Goal: Task Accomplishment & Management: Complete application form

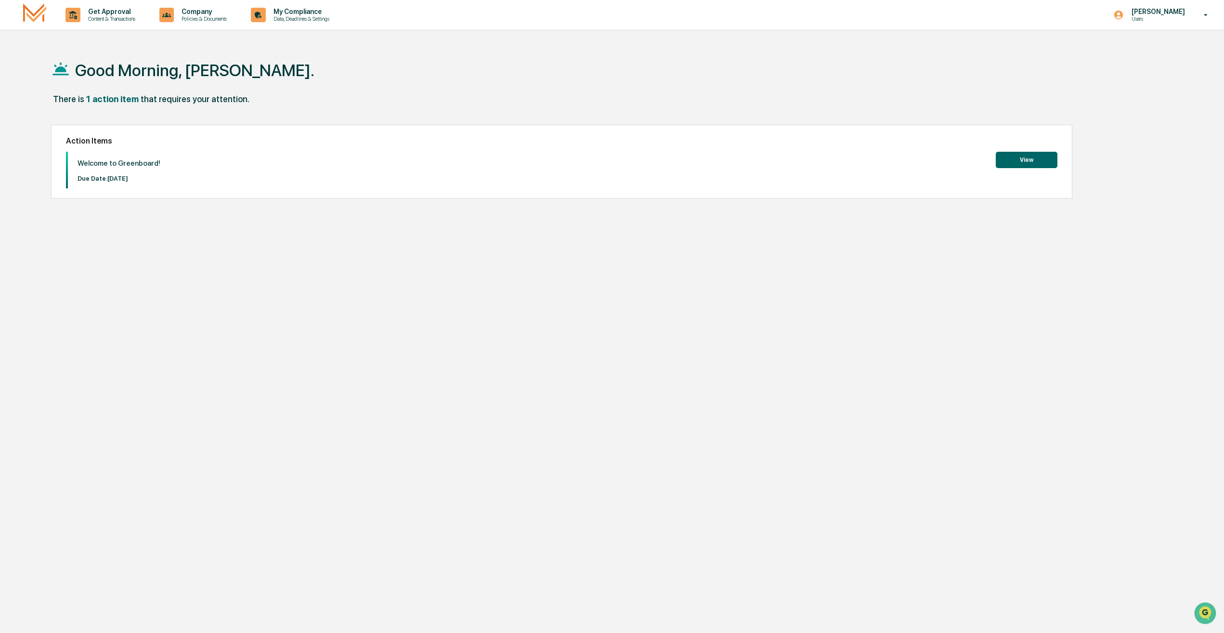
click at [1035, 159] on button "View" at bounding box center [1027, 160] width 62 height 16
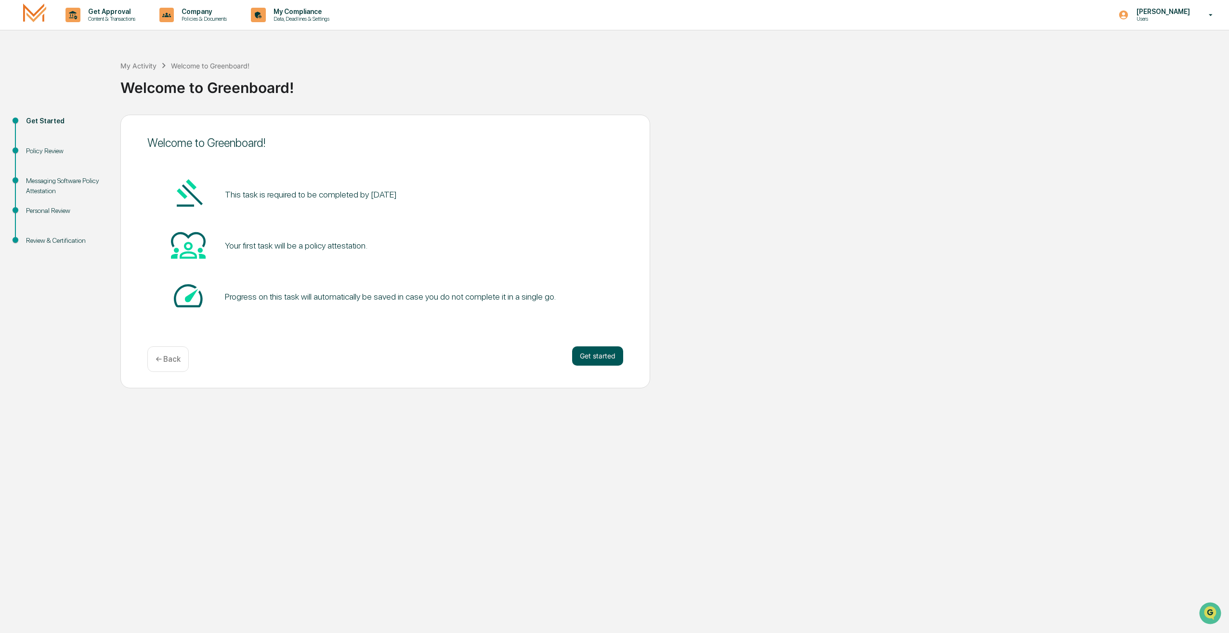
click at [607, 363] on button "Get started" at bounding box center [597, 355] width 51 height 19
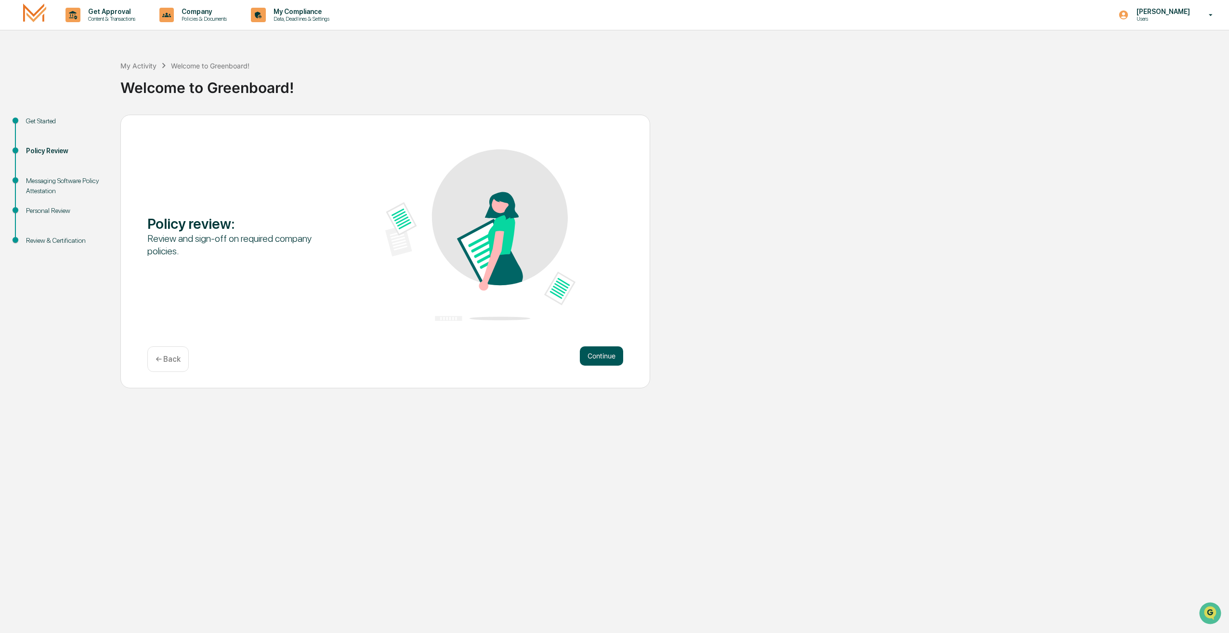
click at [608, 356] on button "Continue" at bounding box center [601, 355] width 43 height 19
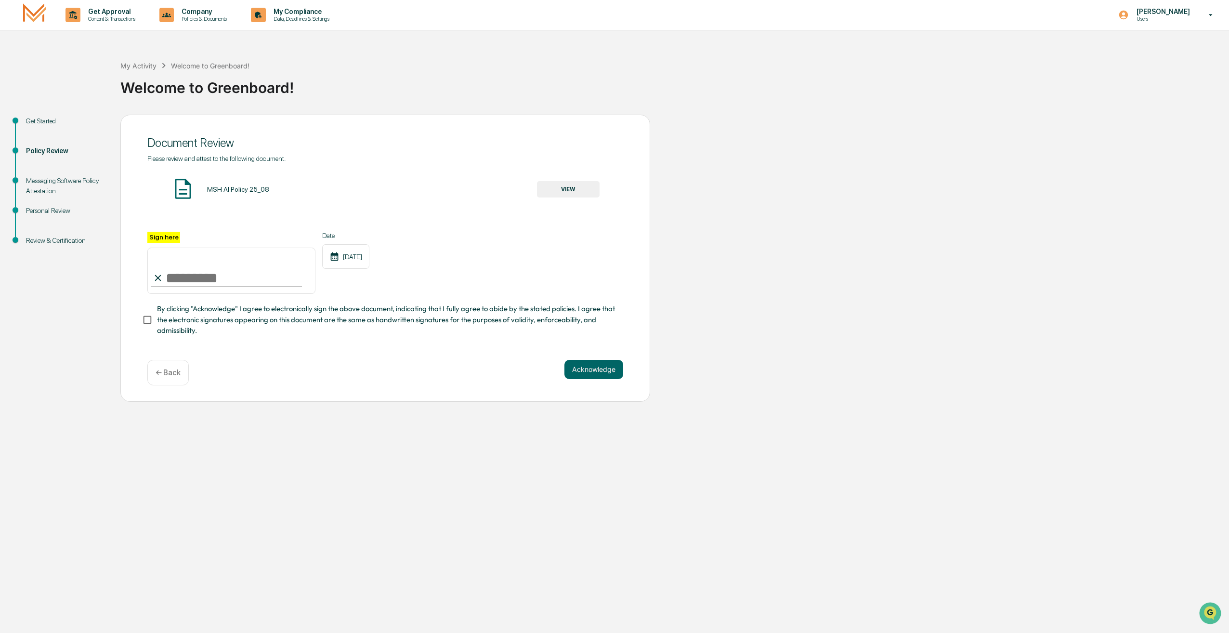
click at [203, 288] on input "Sign here" at bounding box center [231, 271] width 168 height 46
type input "**********"
click at [186, 316] on span "By clicking "Acknowledge" I agree to electronically sign the above document, in…" at bounding box center [386, 319] width 459 height 32
click at [618, 376] on button "Acknowledge" at bounding box center [594, 369] width 59 height 19
click at [600, 188] on div "MSH AI Policy 25_08 VIEW" at bounding box center [385, 190] width 476 height 26
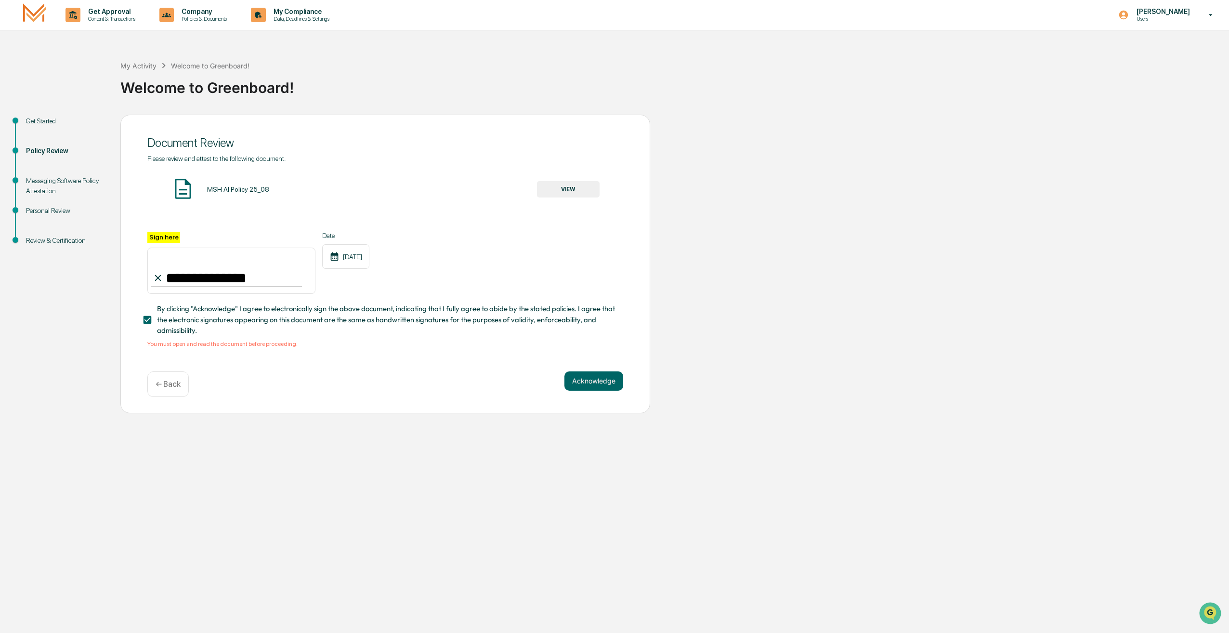
click at [578, 192] on button "VIEW" at bounding box center [568, 189] width 63 height 16
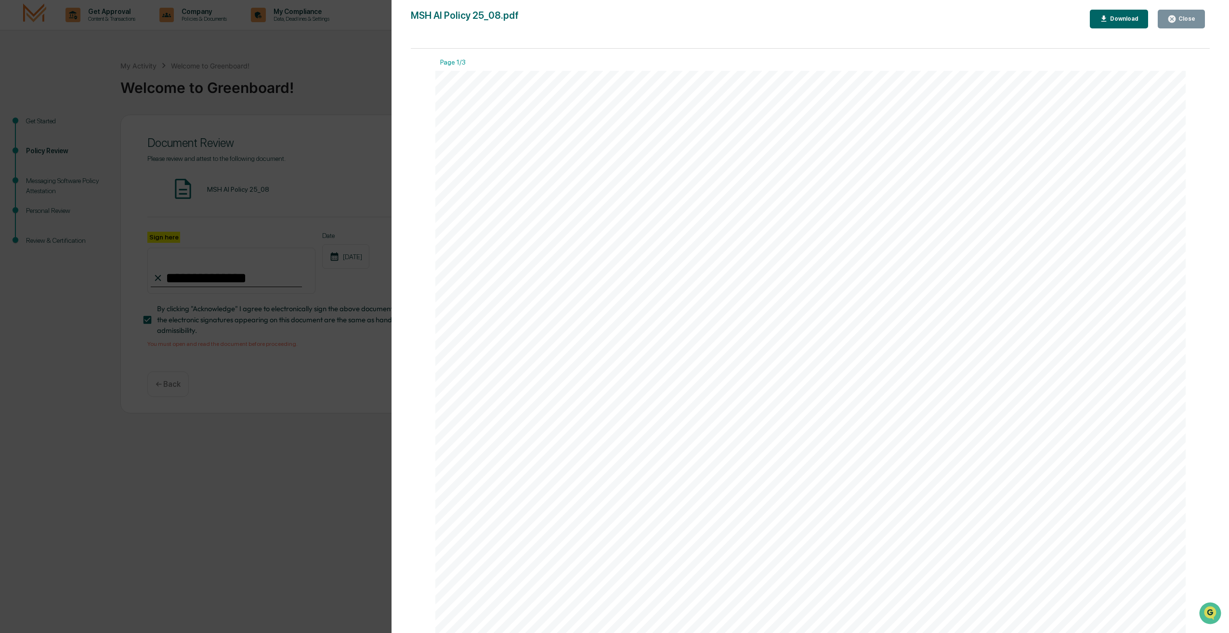
click at [1113, 19] on div "Download" at bounding box center [1123, 18] width 30 height 7
drag, startPoint x: 283, startPoint y: 81, endPoint x: 381, endPoint y: 99, distance: 100.0
click at [283, 81] on div "Version History [DATE] 02:14 PM [PERSON_NAME] MSH AI Policy 25_08.pdf Close Dow…" at bounding box center [614, 316] width 1229 height 633
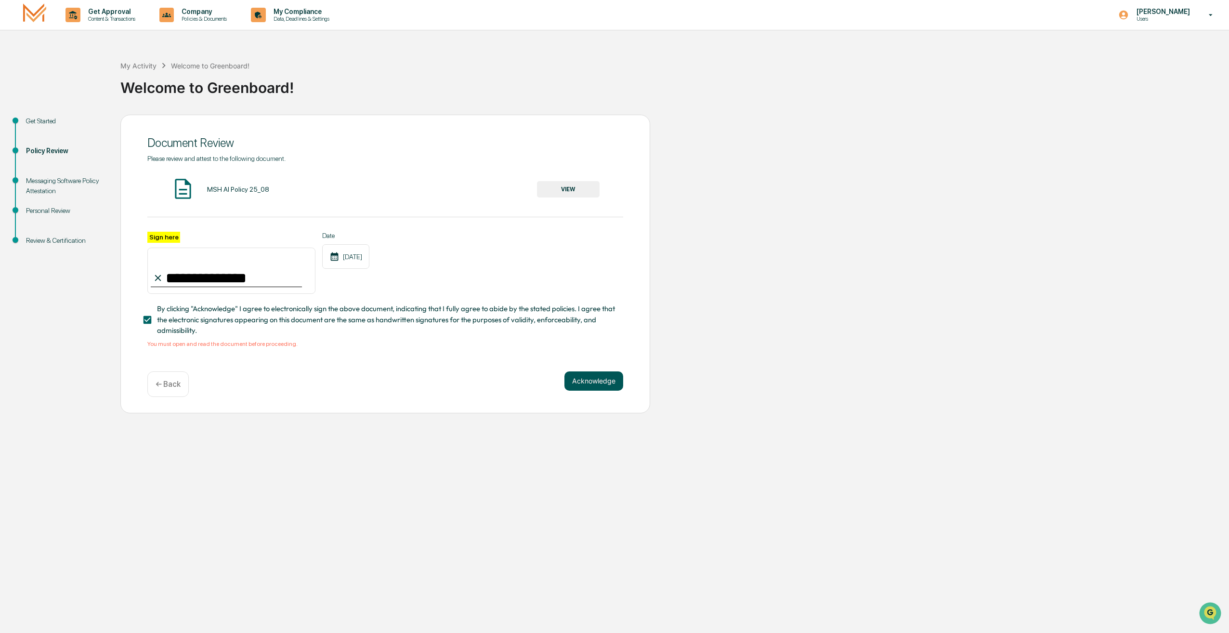
click at [605, 380] on button "Acknowledge" at bounding box center [594, 380] width 59 height 19
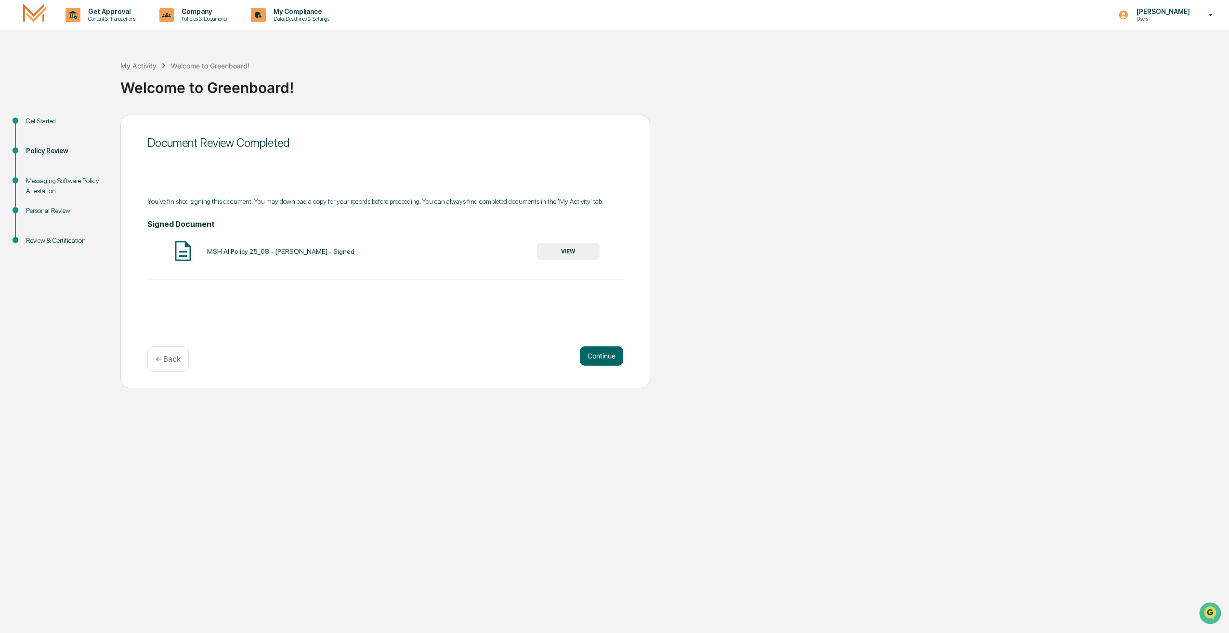
click at [579, 248] on button "VIEW" at bounding box center [568, 251] width 63 height 16
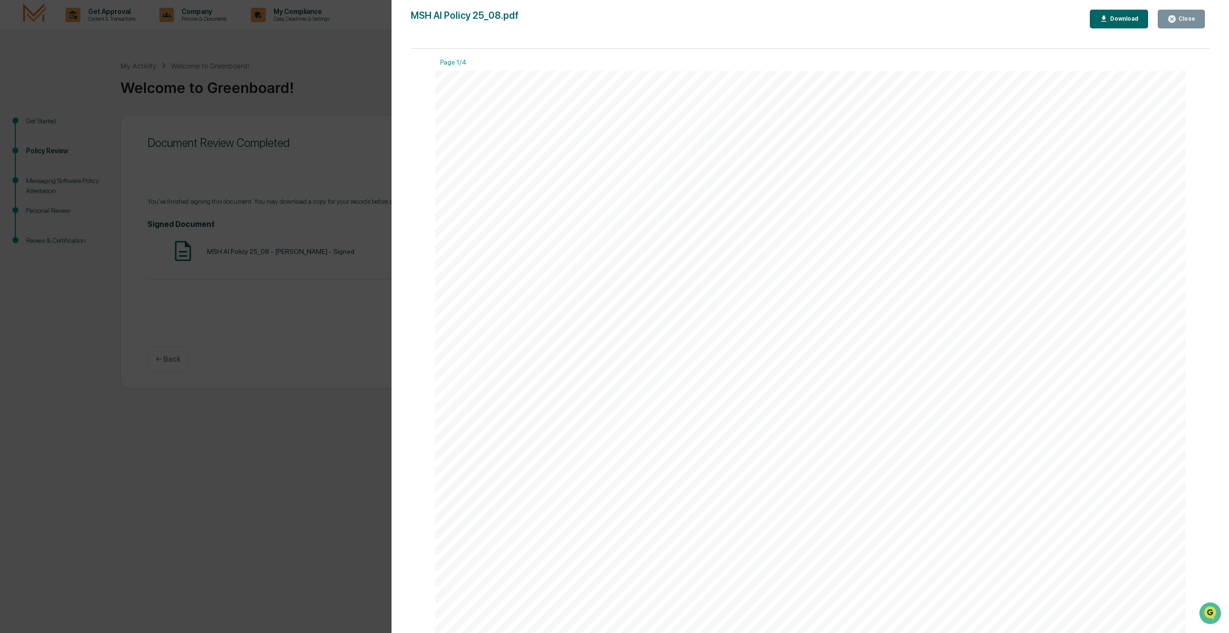
click at [1114, 17] on div "Download" at bounding box center [1123, 18] width 30 height 7
click at [342, 83] on div "Version History [DATE] 03:26 PM [PERSON_NAME] MSH AI Policy 25_08.pdf Close Dow…" at bounding box center [614, 316] width 1229 height 633
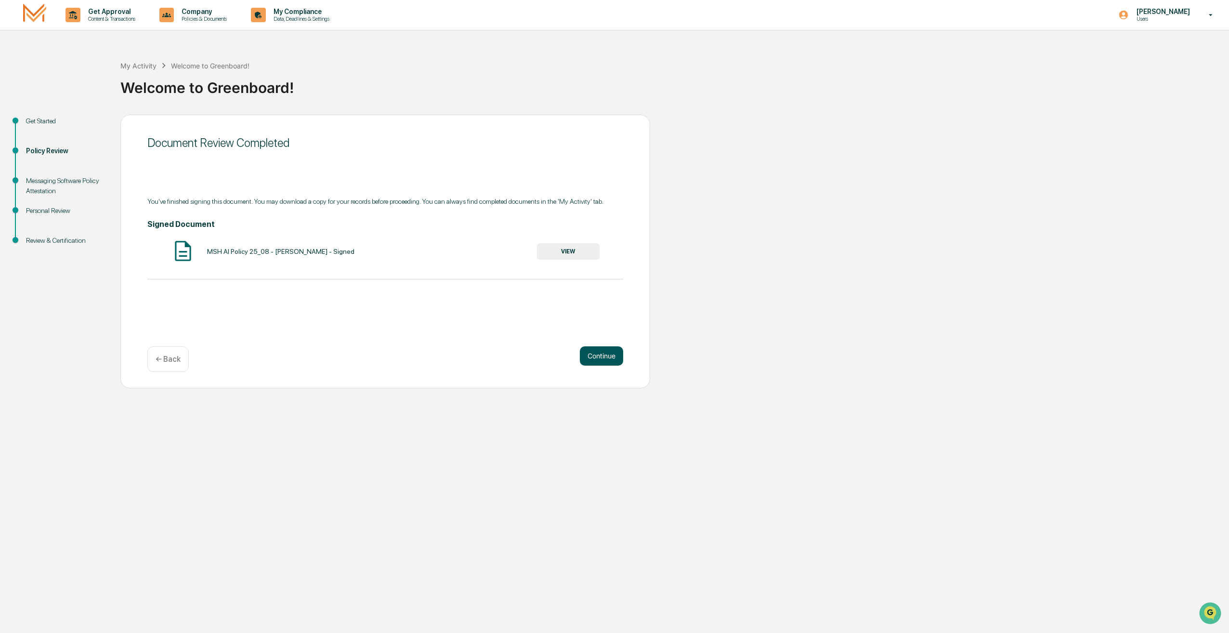
click at [608, 357] on button "Continue" at bounding box center [601, 355] width 43 height 19
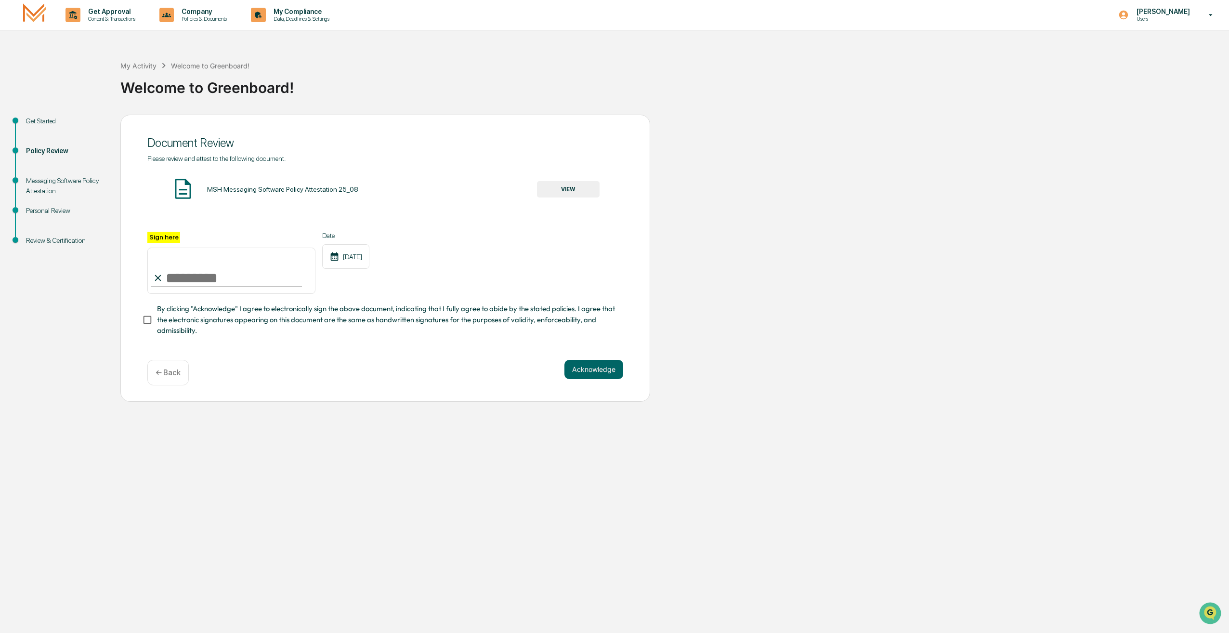
click at [262, 284] on input "Sign here" at bounding box center [231, 271] width 168 height 46
click at [592, 189] on button "VIEW" at bounding box center [568, 189] width 63 height 16
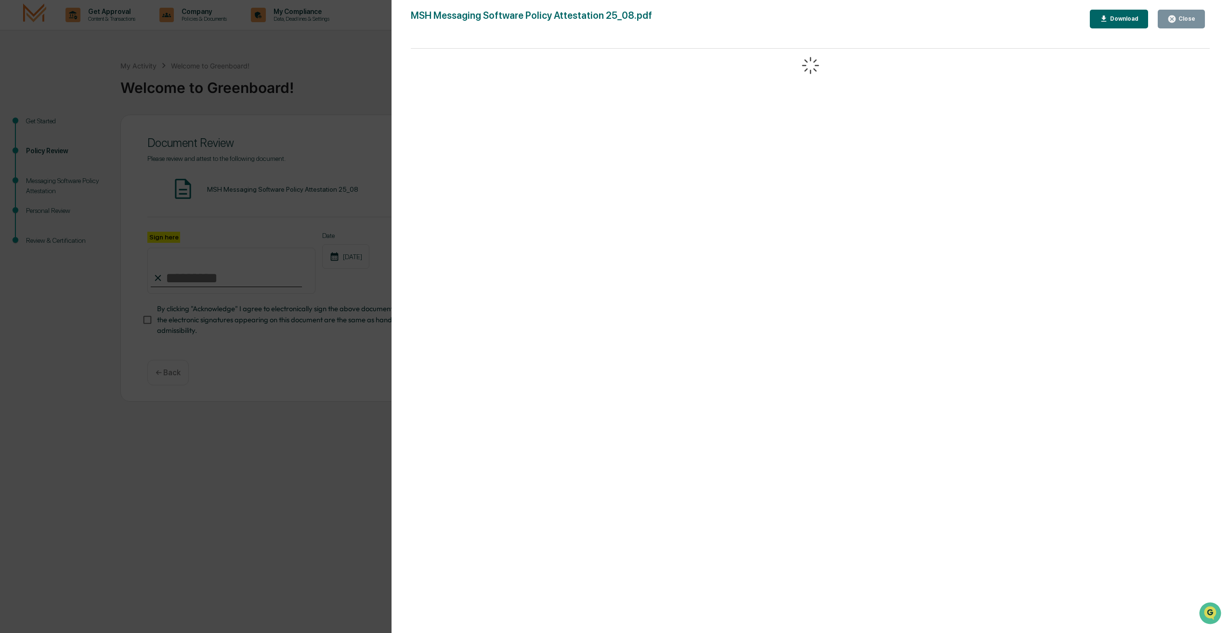
click at [1132, 12] on button "Download" at bounding box center [1119, 19] width 59 height 19
click at [347, 83] on div "Version History [DATE] 02:15 PM [PERSON_NAME] MSH Messaging Software Policy Att…" at bounding box center [614, 316] width 1229 height 633
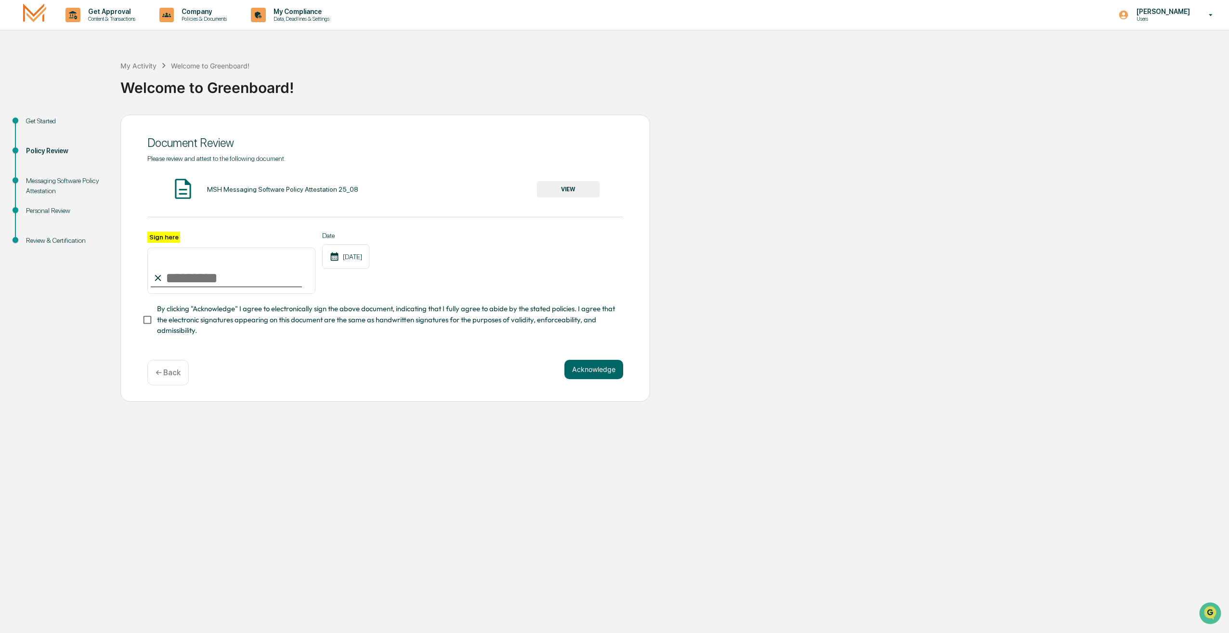
click at [232, 273] on input "Sign here" at bounding box center [231, 271] width 168 height 46
type input "**********"
click at [611, 371] on button "Acknowledge" at bounding box center [594, 369] width 59 height 19
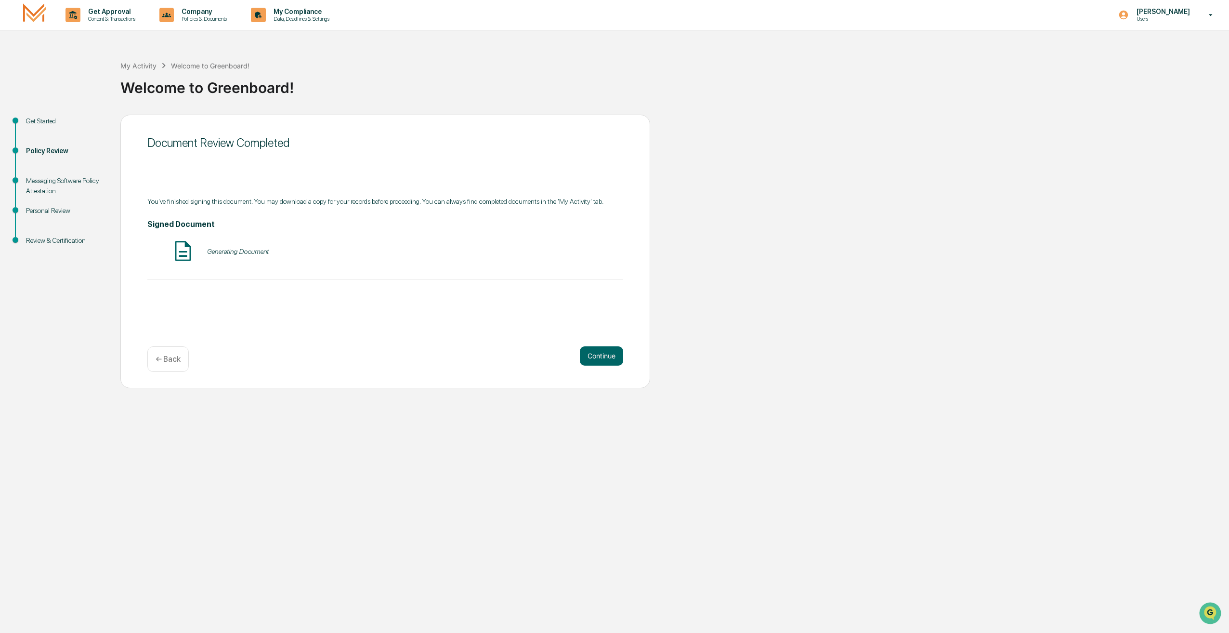
click at [235, 253] on div "Generating Document" at bounding box center [238, 252] width 62 height 8
click at [609, 354] on button "Continue" at bounding box center [601, 355] width 43 height 19
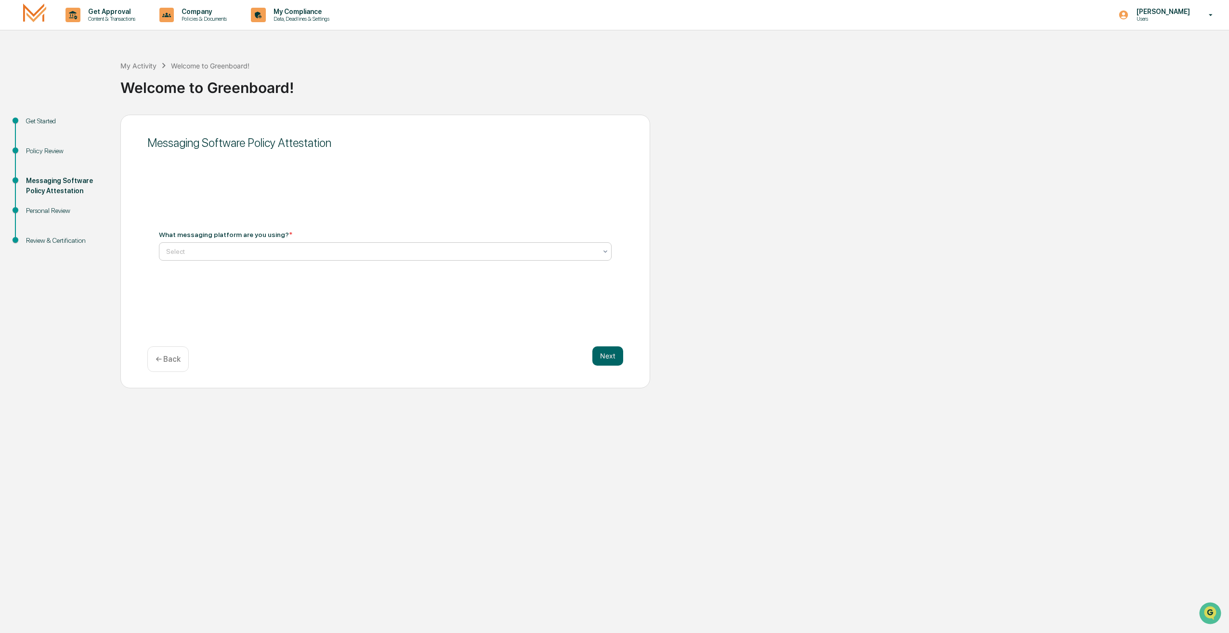
click at [332, 257] on div "Select" at bounding box center [381, 251] width 440 height 13
click at [312, 296] on div "Not Using Whats App" at bounding box center [385, 293] width 452 height 19
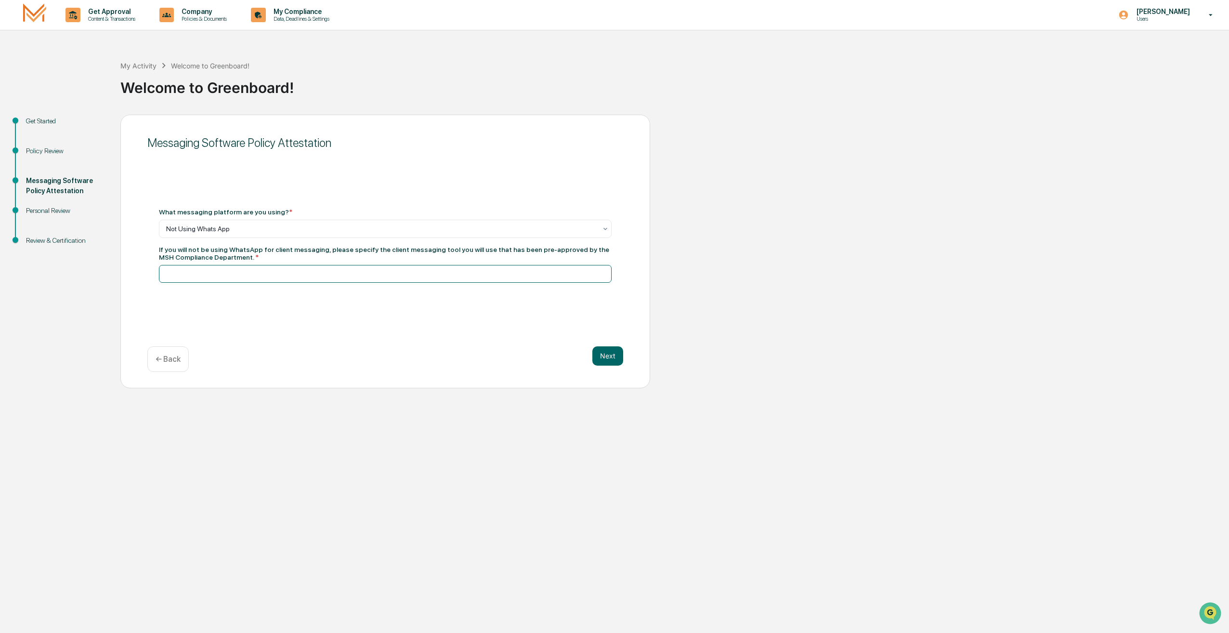
click at [282, 272] on input at bounding box center [385, 274] width 453 height 18
type input "****"
click at [613, 351] on button "Next" at bounding box center [607, 355] width 31 height 19
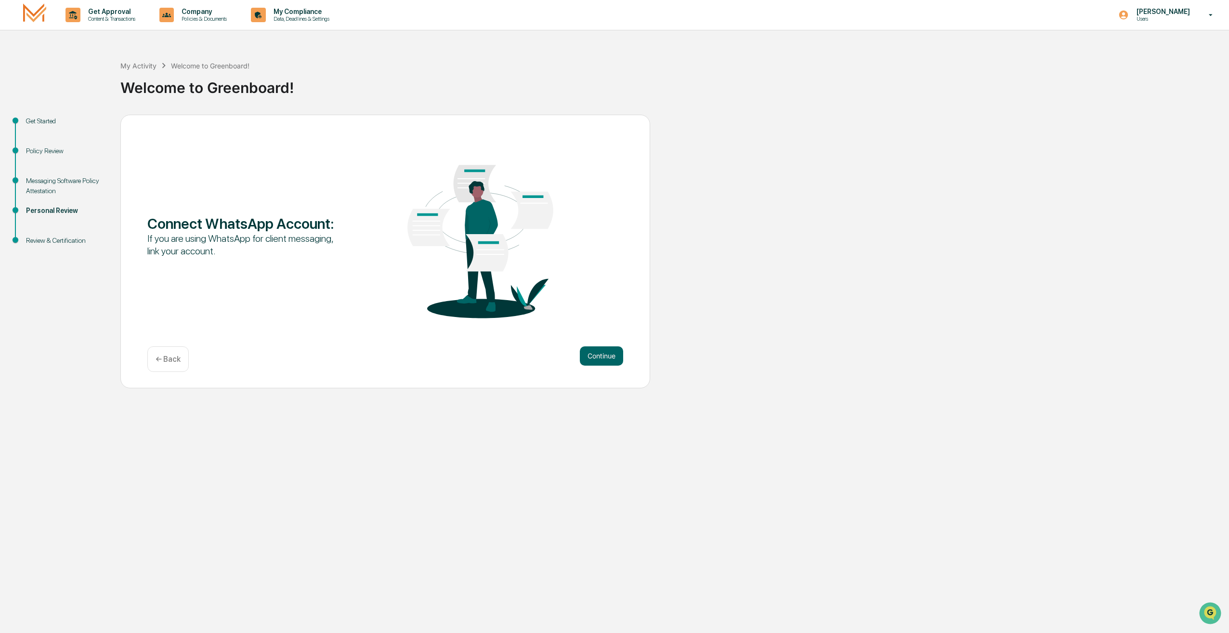
click at [613, 351] on button "Continue" at bounding box center [601, 355] width 43 height 19
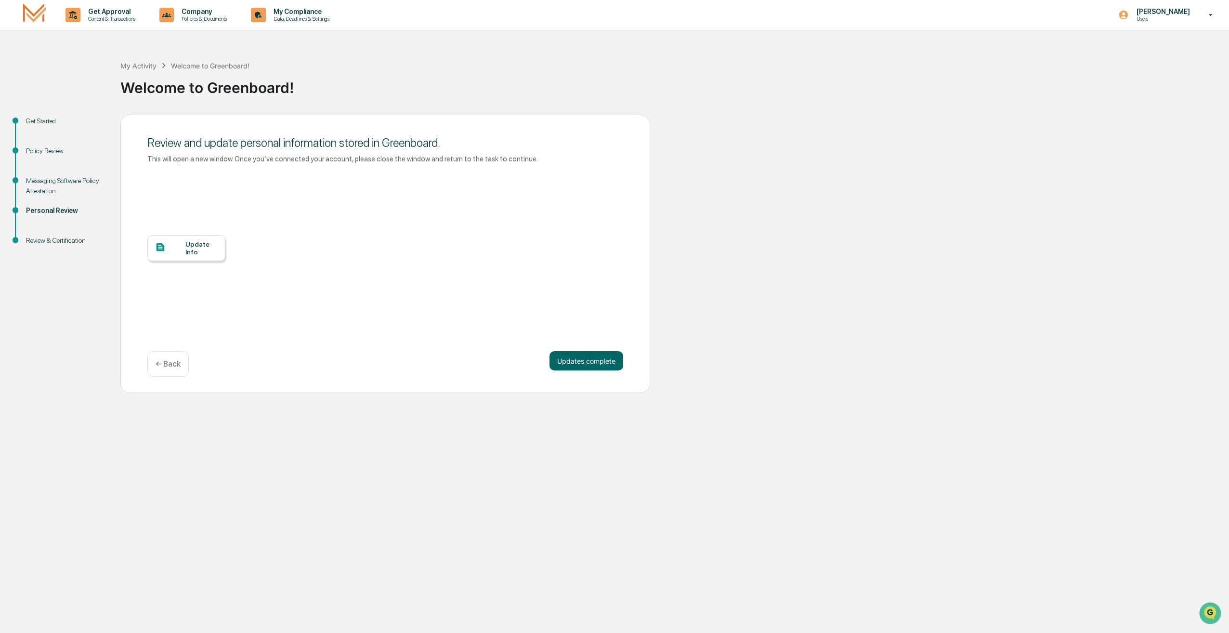
click at [193, 251] on div "Update Info" at bounding box center [201, 247] width 32 height 15
click at [579, 354] on button "Updates complete" at bounding box center [587, 360] width 74 height 19
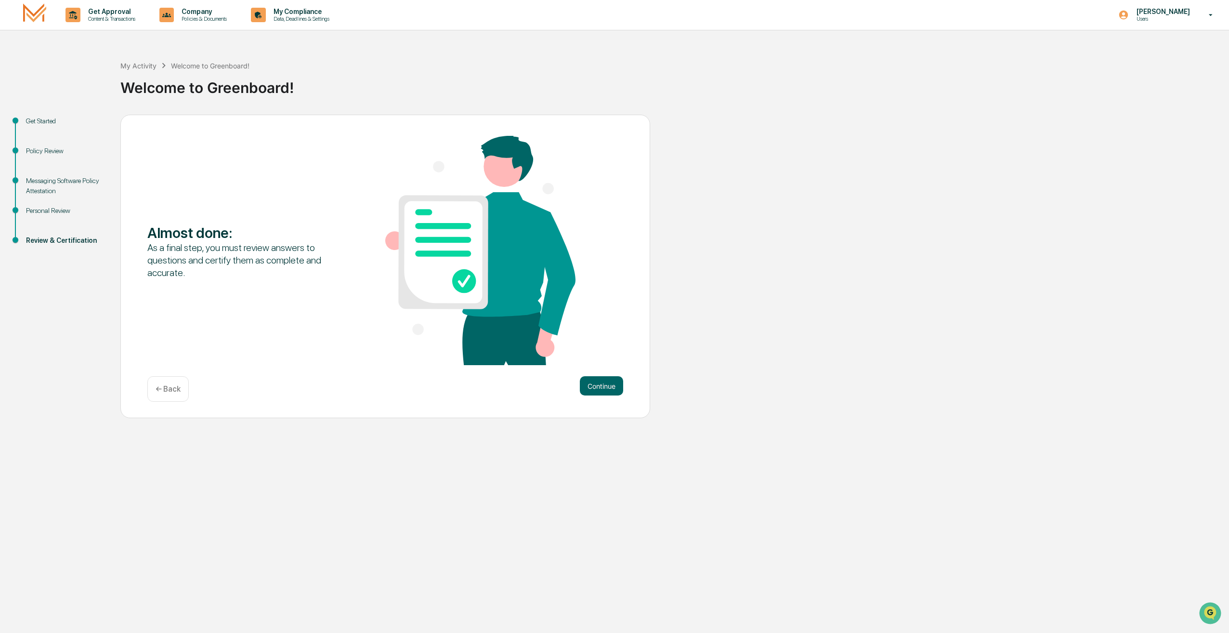
click at [619, 396] on div "Continue ← Back" at bounding box center [385, 389] width 476 height 26
click at [599, 381] on button "Continue" at bounding box center [601, 385] width 43 height 19
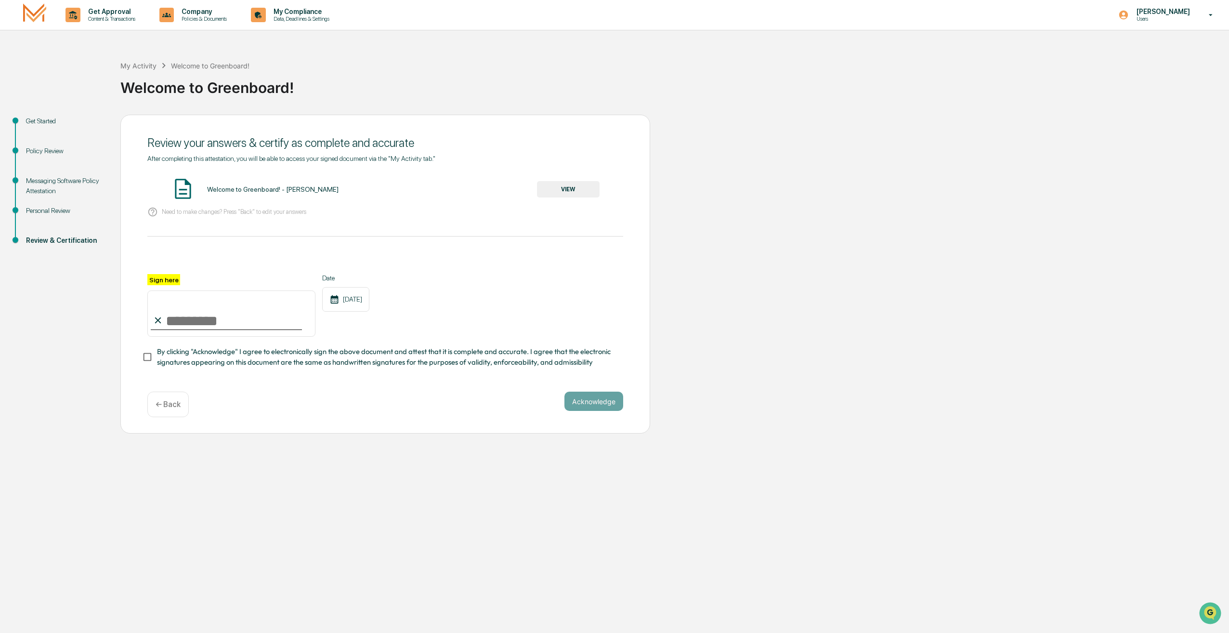
click at [587, 191] on button "VIEW" at bounding box center [568, 189] width 63 height 16
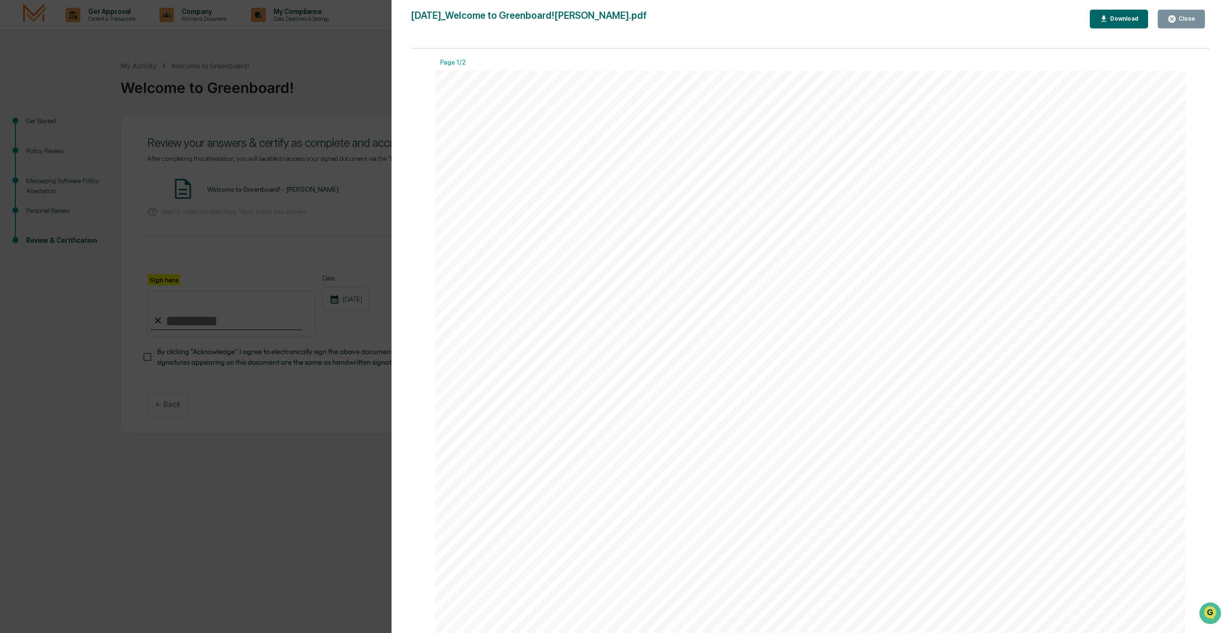
click at [1120, 20] on div "Download" at bounding box center [1123, 18] width 30 height 7
click at [346, 81] on div "Version History [DATE] 03:26 PM [PERSON_NAME] [DATE]_Welcome to Greenboard![PER…" at bounding box center [614, 316] width 1229 height 633
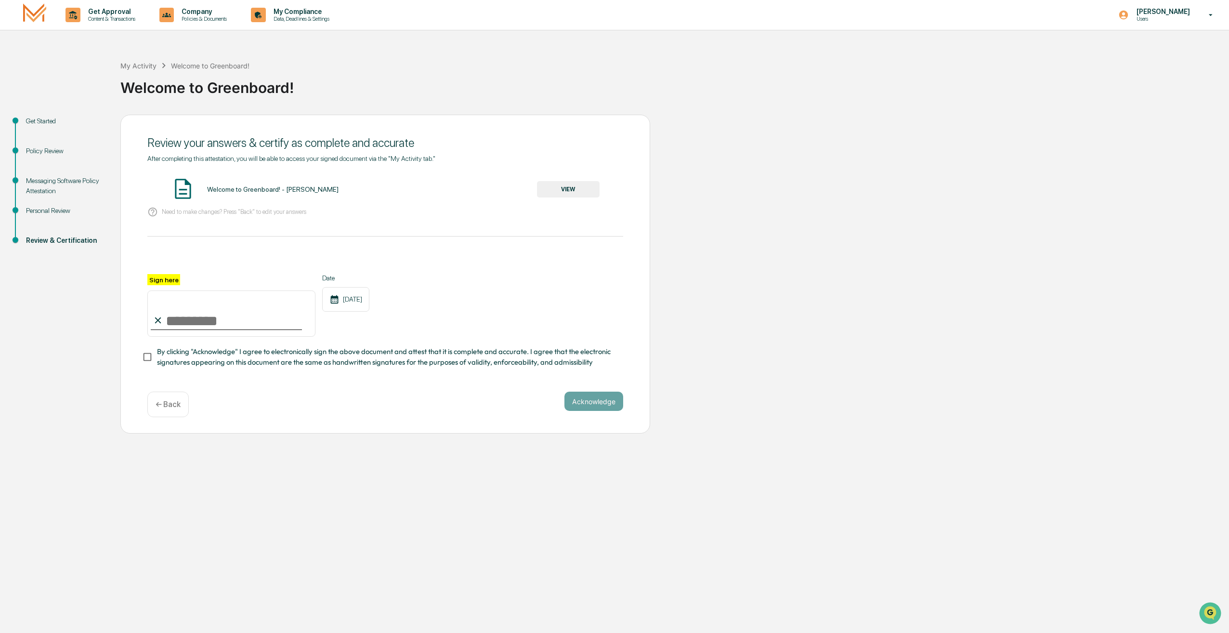
click at [240, 318] on input "Sign here" at bounding box center [231, 313] width 168 height 46
type input "**********"
click at [164, 357] on span "By clicking "Acknowledge" I agree to electronically sign the above document and…" at bounding box center [386, 357] width 459 height 22
click at [605, 411] on button "Acknowledge" at bounding box center [594, 401] width 59 height 19
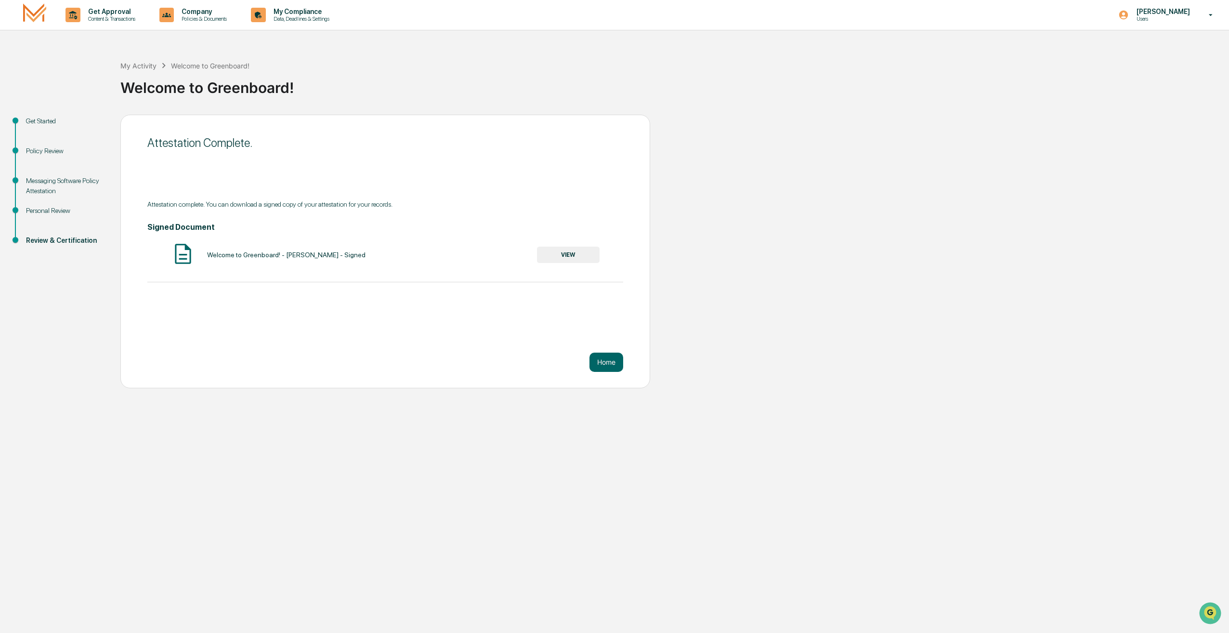
click at [577, 263] on button "VIEW" at bounding box center [568, 255] width 63 height 16
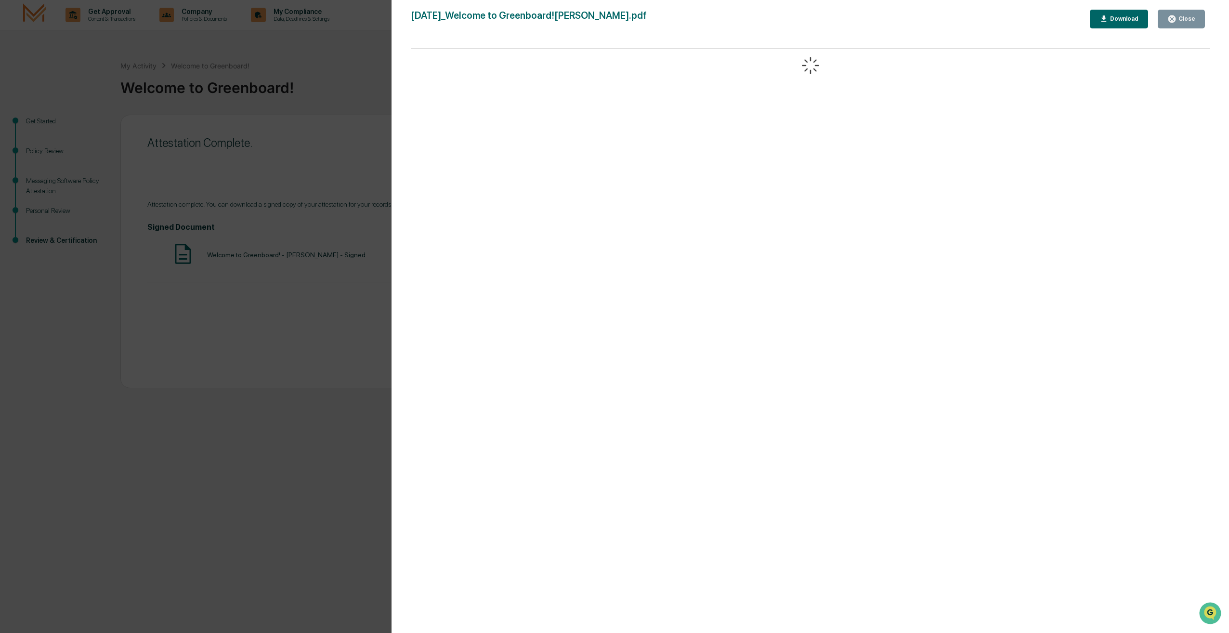
click at [1125, 20] on div "Download" at bounding box center [1123, 18] width 30 height 7
click at [332, 106] on div "Version History [DATE] 03:26 PM [PERSON_NAME] [DATE]_Welcome to Greenboard![PER…" at bounding box center [614, 316] width 1229 height 633
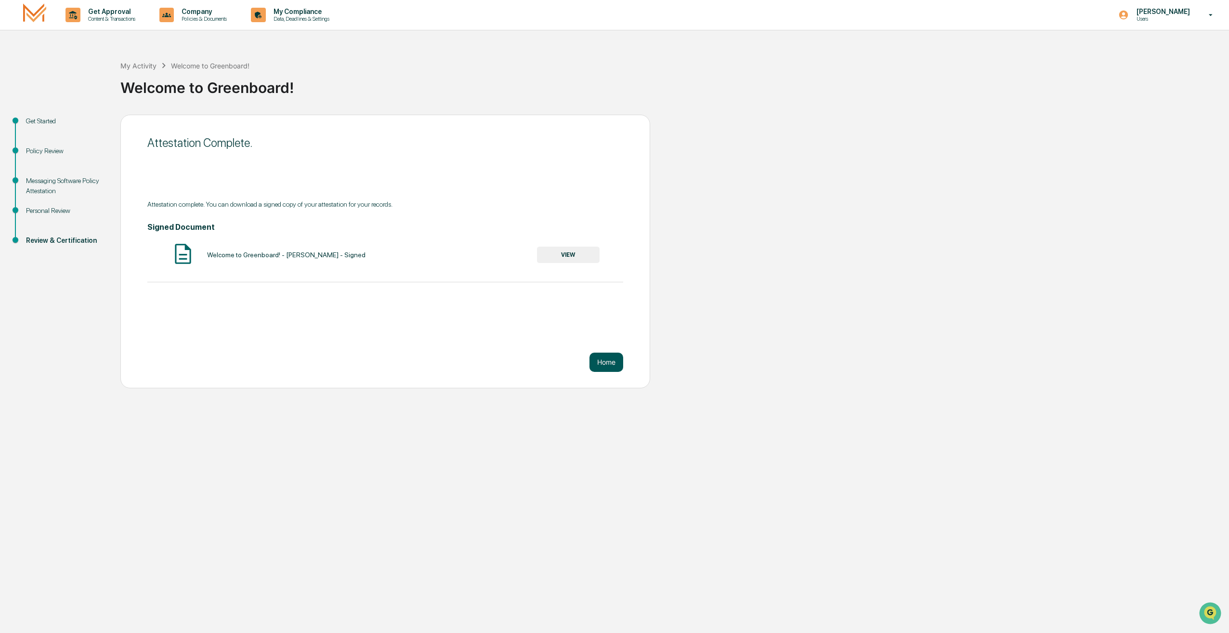
click at [607, 363] on button "Home" at bounding box center [607, 362] width 34 height 19
